Goal: Information Seeking & Learning: Learn about a topic

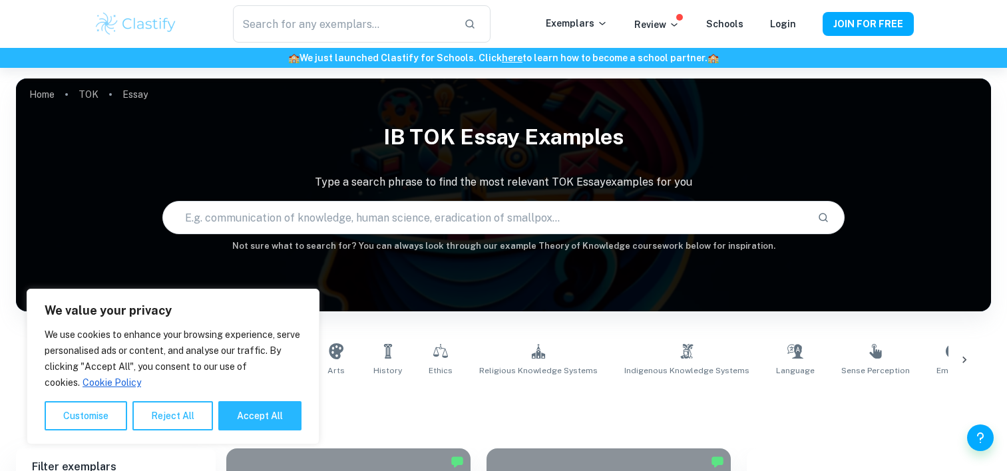
click at [42, 361] on div "We value your privacy We use cookies to enhance your browsing experience, serve…" at bounding box center [173, 367] width 293 height 156
click at [271, 413] on button "Accept All" at bounding box center [259, 415] width 83 height 29
checkbox input "true"
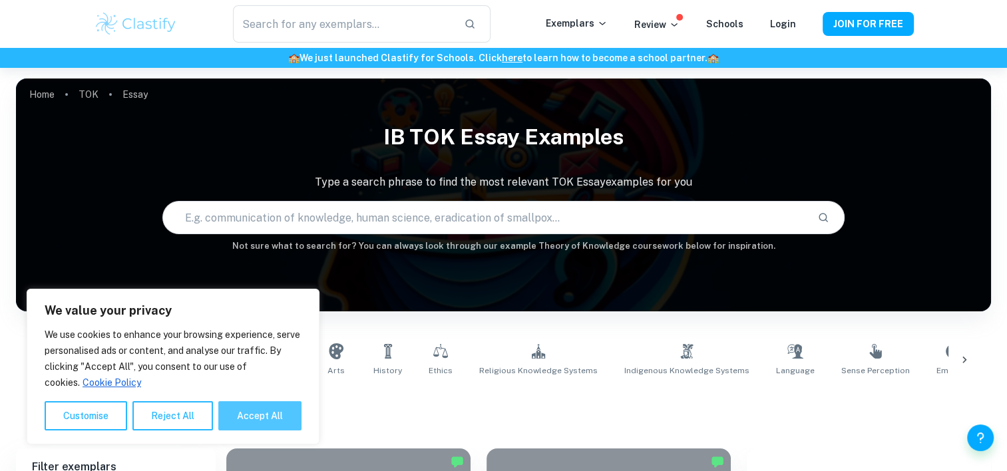
checkbox input "true"
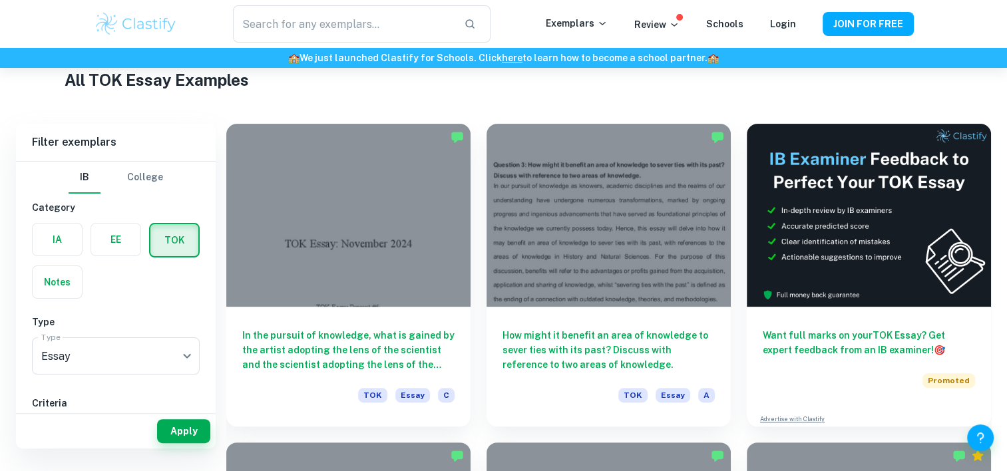
scroll to position [309, 0]
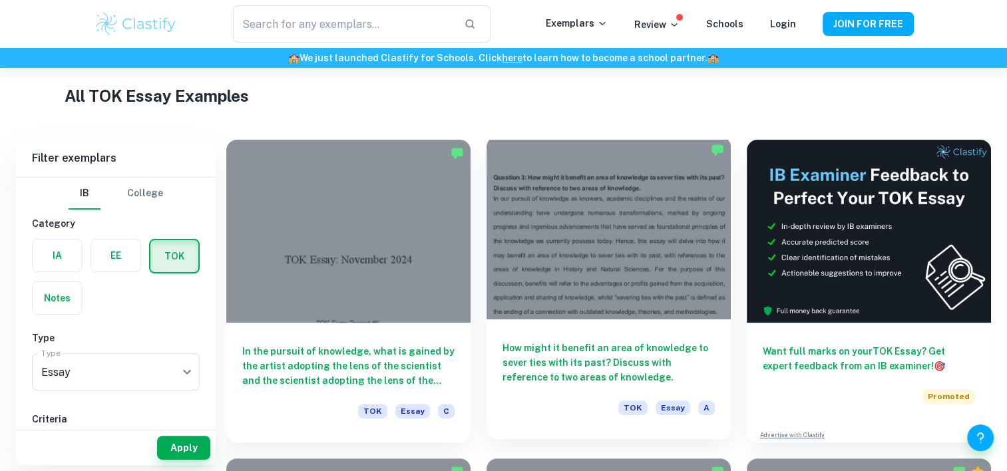
click at [578, 368] on h6 "How might it benefit an area of knowledge to sever ties with its past? Discuss …" at bounding box center [608, 363] width 212 height 44
